Goal: Download file/media

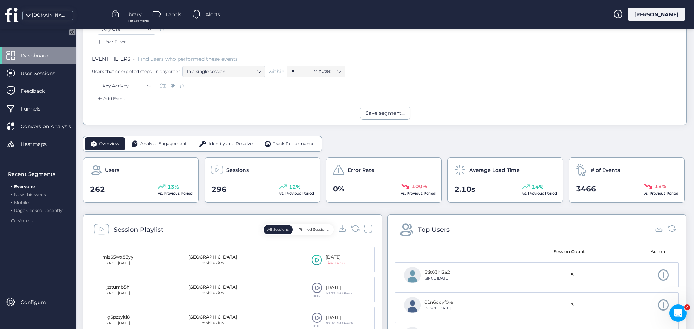
scroll to position [108, 0]
drag, startPoint x: 154, startPoint y: 145, endPoint x: 163, endPoint y: 151, distance: 11.4
click at [154, 145] on span "Analyze Engagement" at bounding box center [163, 143] width 47 height 7
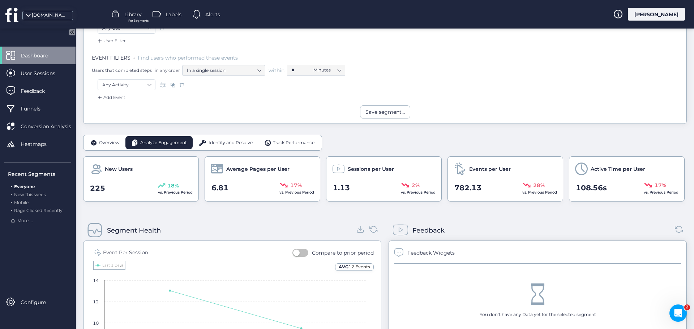
click at [232, 142] on span "Identify and Resolve" at bounding box center [231, 143] width 44 height 7
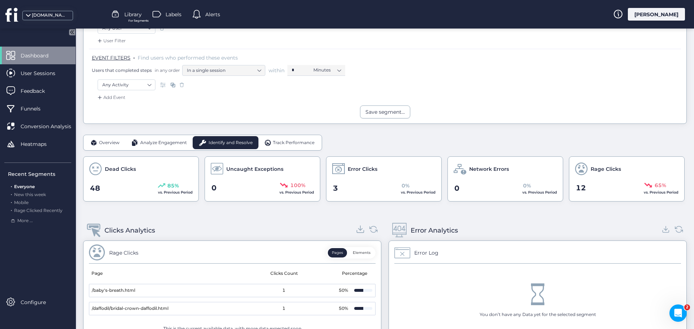
click at [357, 228] on icon at bounding box center [361, 229] width 10 height 10
click at [661, 232] on icon at bounding box center [666, 229] width 10 height 10
click at [288, 142] on span "Track Performance" at bounding box center [294, 143] width 42 height 7
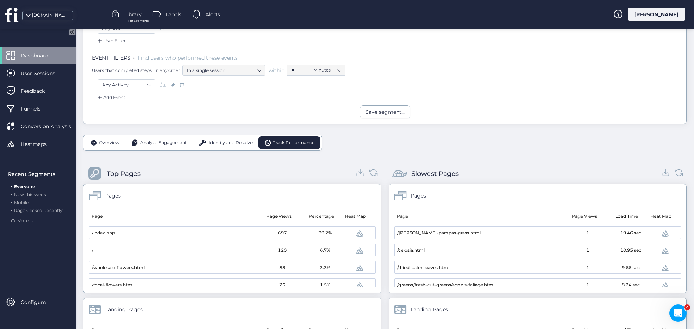
click at [357, 174] on icon at bounding box center [360, 175] width 7 height 2
click at [661, 175] on icon at bounding box center [666, 173] width 10 height 10
